Goal: Use online tool/utility: Utilize a website feature to perform a specific function

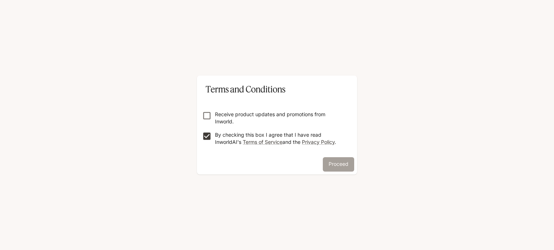
click at [338, 163] on button "Proceed" at bounding box center [338, 164] width 31 height 14
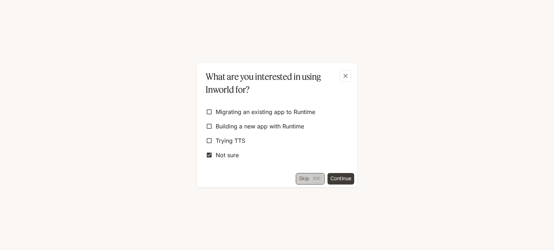
click at [301, 178] on button "Skip Esc" at bounding box center [310, 179] width 29 height 12
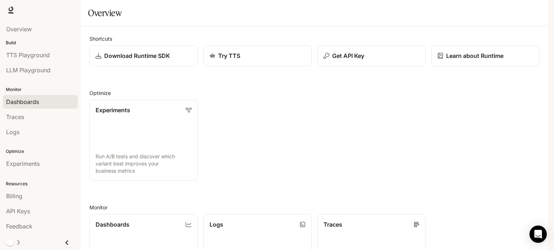
click at [36, 103] on span "Dashboards" at bounding box center [22, 102] width 33 height 9
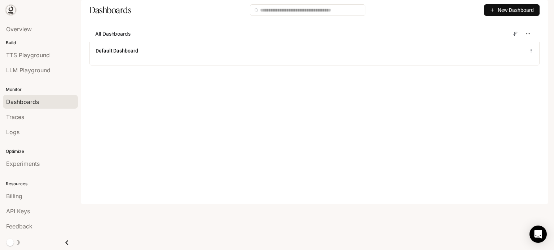
click at [12, 12] on icon at bounding box center [10, 9] width 7 height 7
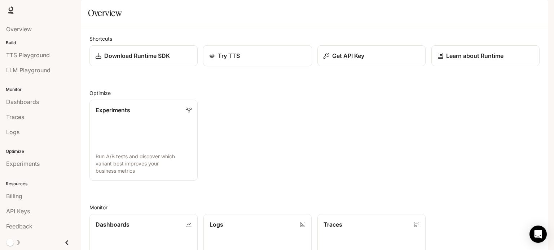
click at [272, 60] on div "Try TTS" at bounding box center [257, 56] width 97 height 9
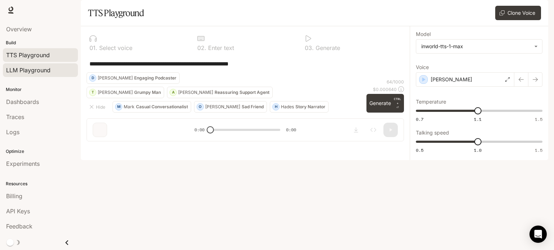
click at [39, 73] on span "LLM Playground" at bounding box center [28, 70] width 44 height 9
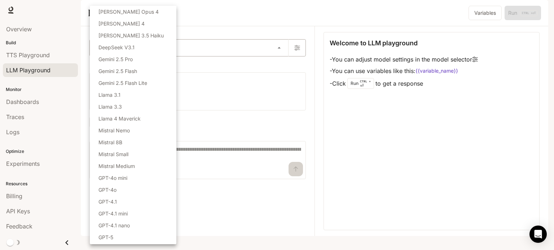
click at [278, 67] on body "Skip to main content Runtime Runtime Documentation Documentation Portal Overvie…" at bounding box center [277, 125] width 554 height 250
click at [277, 54] on div at bounding box center [277, 125] width 554 height 250
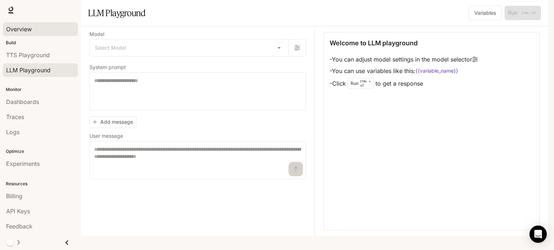
click at [25, 30] on span "Overview" at bounding box center [19, 29] width 26 height 9
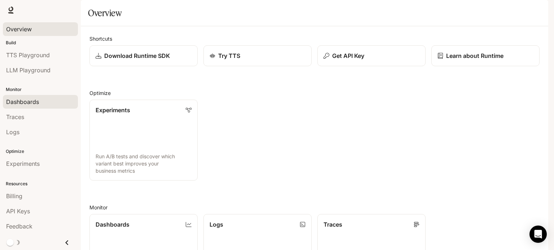
click at [34, 102] on span "Dashboards" at bounding box center [22, 102] width 33 height 9
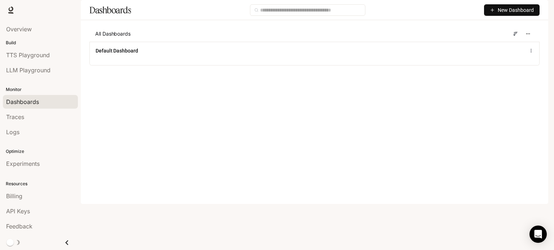
click at [505, 14] on span "New Dashboard" at bounding box center [515, 10] width 36 height 8
click at [507, 47] on div "Create dashboard" at bounding box center [503, 46] width 60 height 8
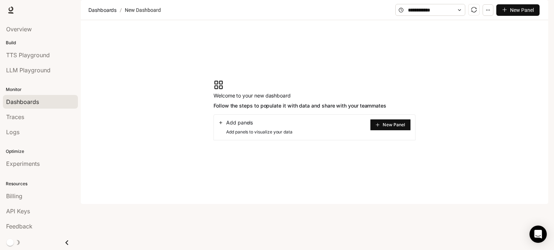
click at [506, 12] on icon "plus" at bounding box center [504, 9] width 5 height 5
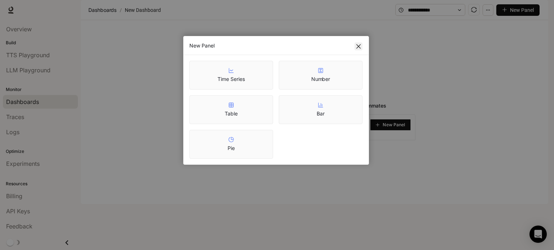
click at [359, 47] on icon "close" at bounding box center [358, 46] width 4 height 4
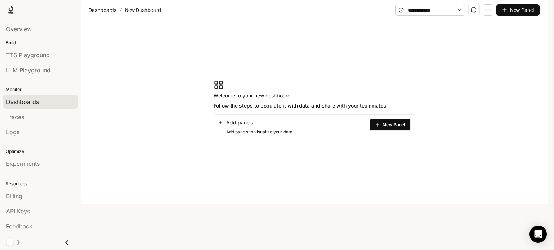
click at [394, 127] on span "New Panel" at bounding box center [393, 125] width 22 height 4
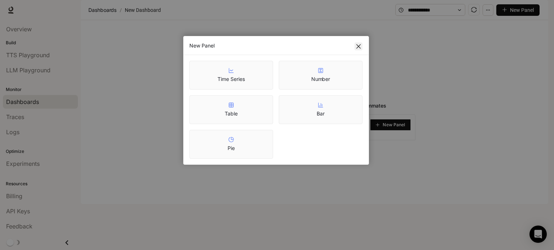
click at [358, 46] on icon "close" at bounding box center [358, 47] width 6 height 6
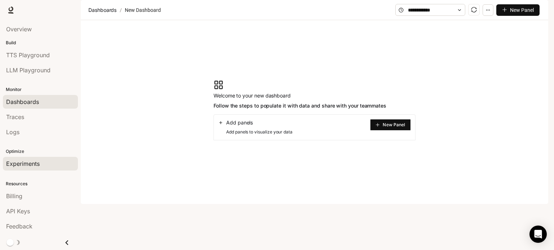
click at [32, 164] on span "Experiments" at bounding box center [23, 164] width 34 height 9
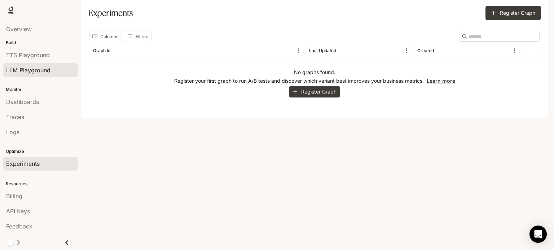
click at [29, 70] on span "LLM Playground" at bounding box center [28, 70] width 44 height 9
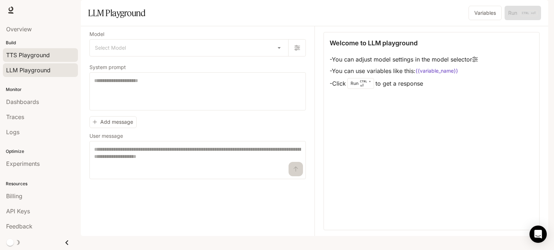
click at [27, 52] on span "TTS Playground" at bounding box center [28, 55] width 44 height 9
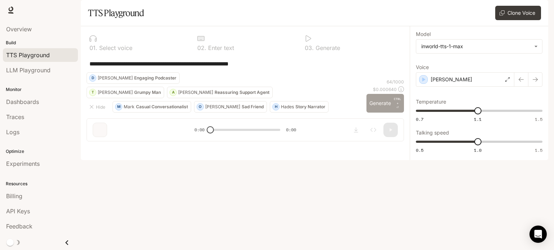
click at [386, 113] on button "Generate CTRL + ⏎" at bounding box center [384, 103] width 37 height 19
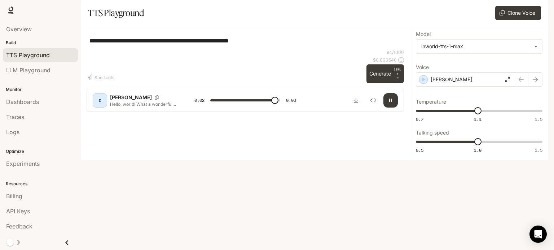
type input "*"
click at [181, 49] on div "**********" at bounding box center [244, 40] width 317 height 17
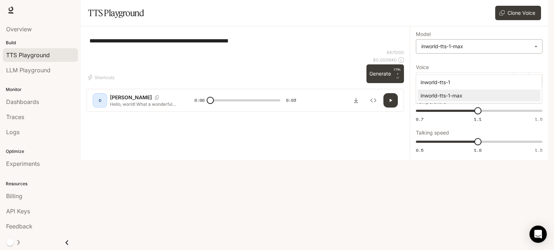
click at [483, 68] on body "**********" at bounding box center [277, 125] width 554 height 250
click at [483, 68] on div at bounding box center [277, 125] width 554 height 250
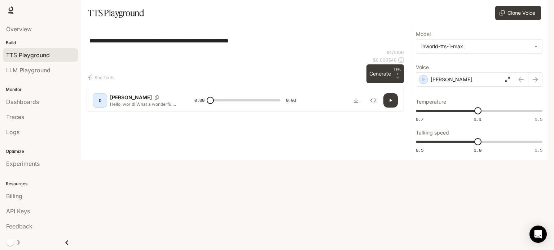
click at [473, 11] on span "Runtime" at bounding box center [469, 10] width 21 height 9
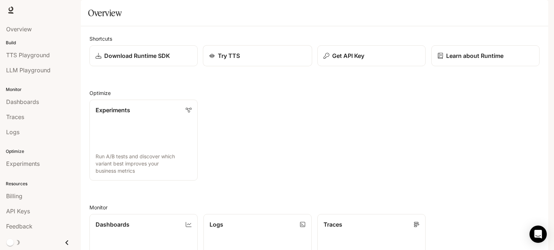
click at [232, 60] on p "Try TTS" at bounding box center [229, 56] width 22 height 9
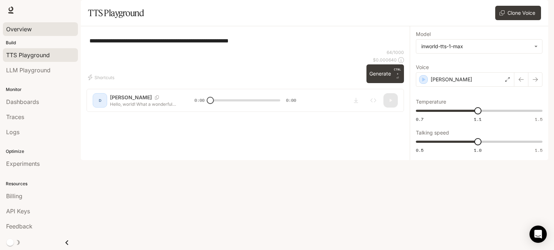
click at [29, 30] on span "Overview" at bounding box center [19, 29] width 26 height 9
